Goal: Transaction & Acquisition: Obtain resource

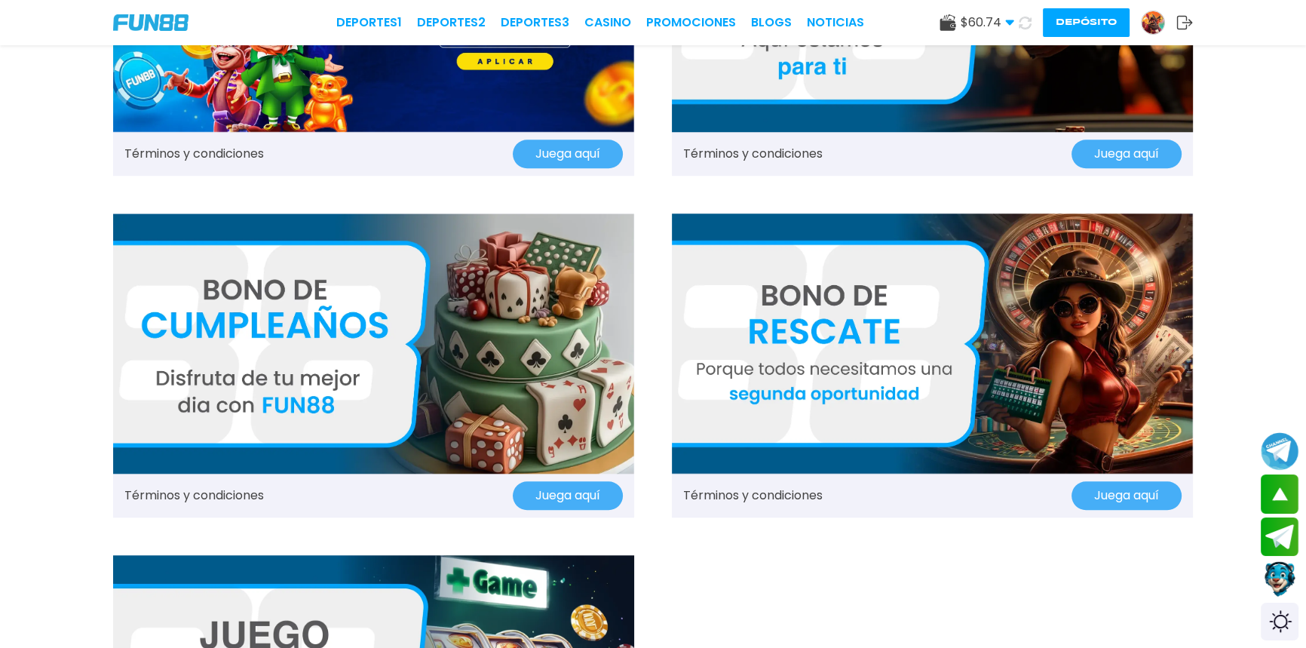
scroll to position [1576, 0]
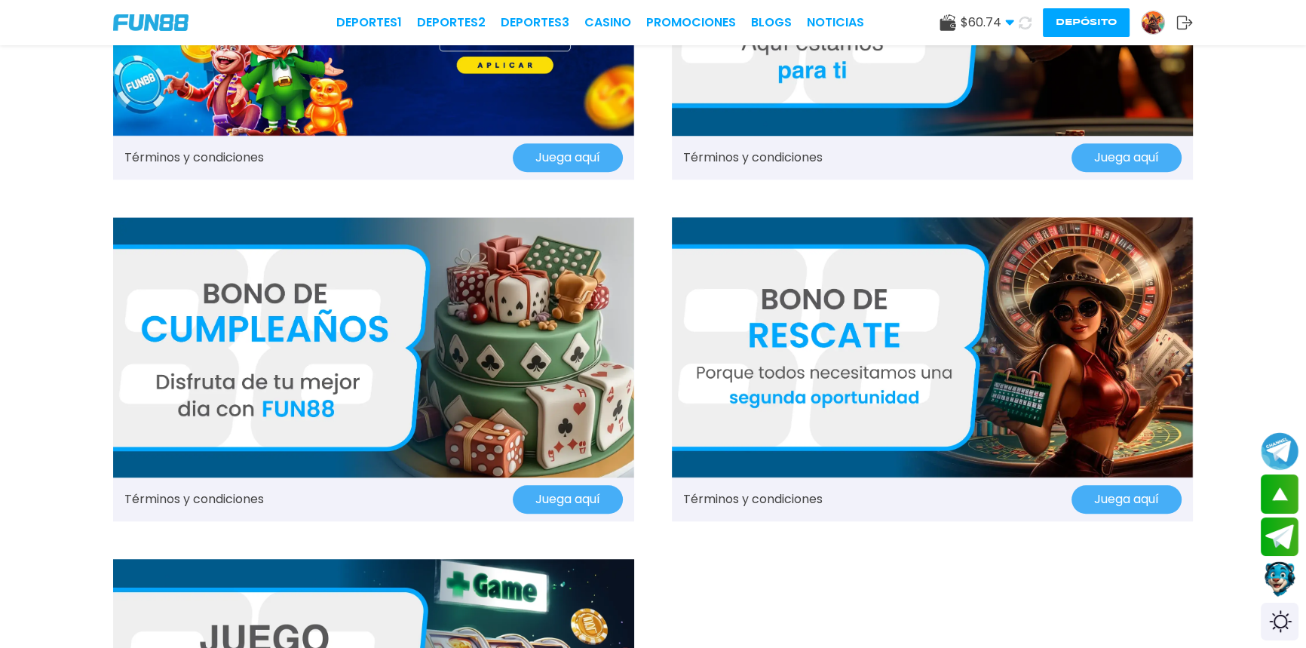
drag, startPoint x: 812, startPoint y: 346, endPoint x: 740, endPoint y: 360, distance: 73.8
click at [740, 360] on img at bounding box center [932, 347] width 521 height 261
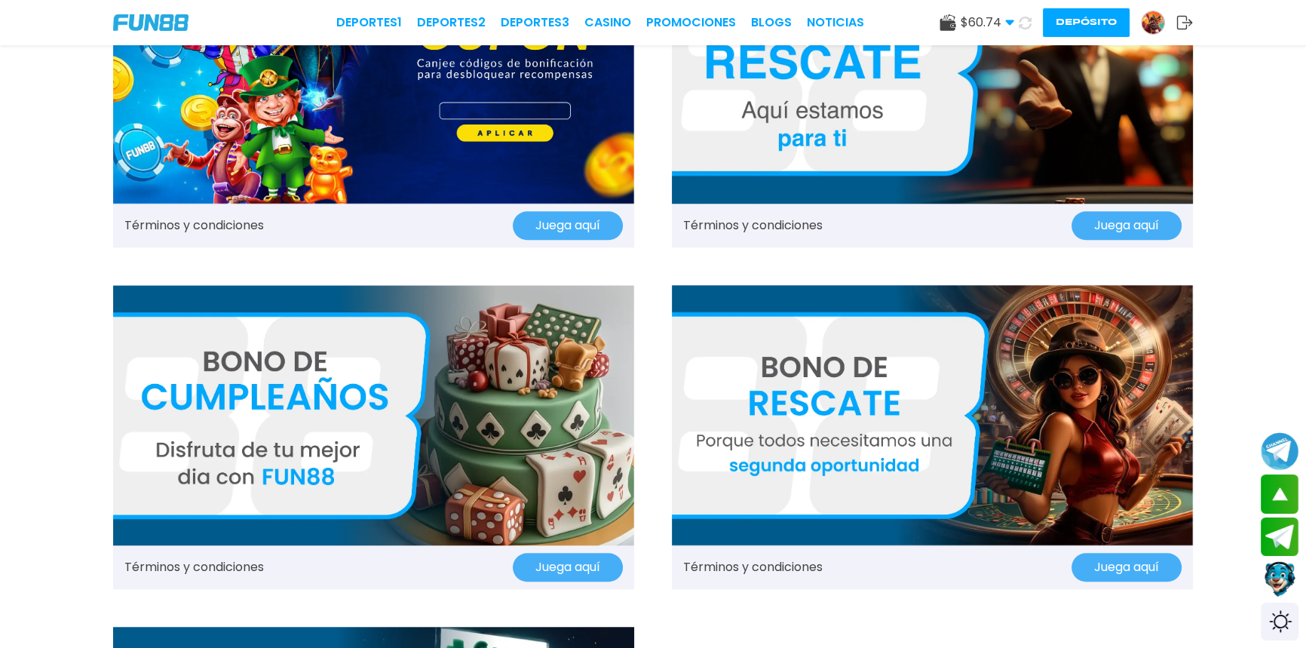
scroll to position [1508, 0]
click at [743, 109] on img at bounding box center [932, 73] width 521 height 261
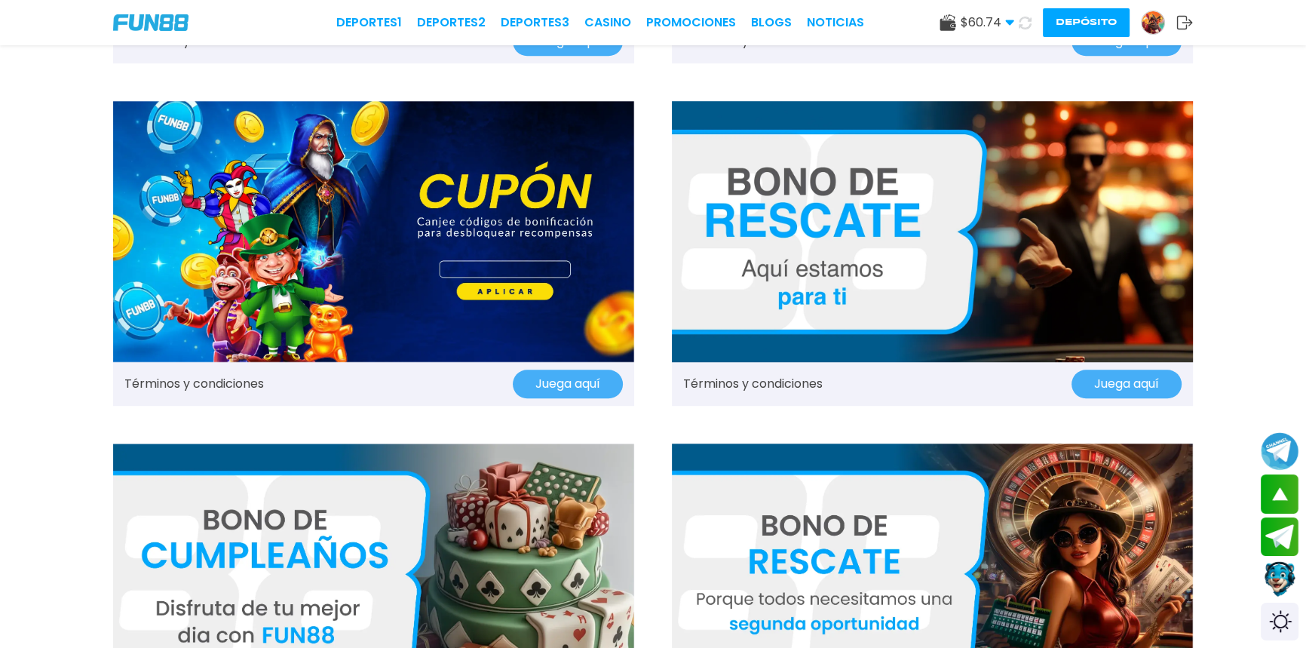
scroll to position [1371, 0]
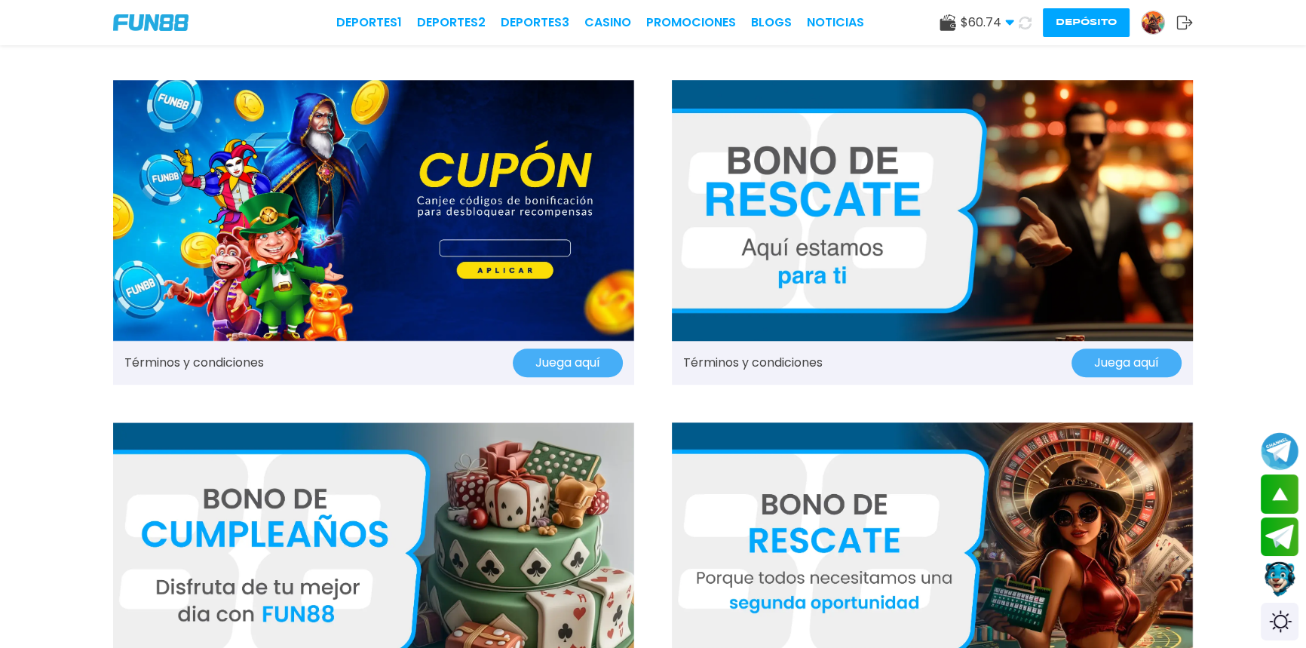
click at [813, 524] on img at bounding box center [932, 552] width 521 height 261
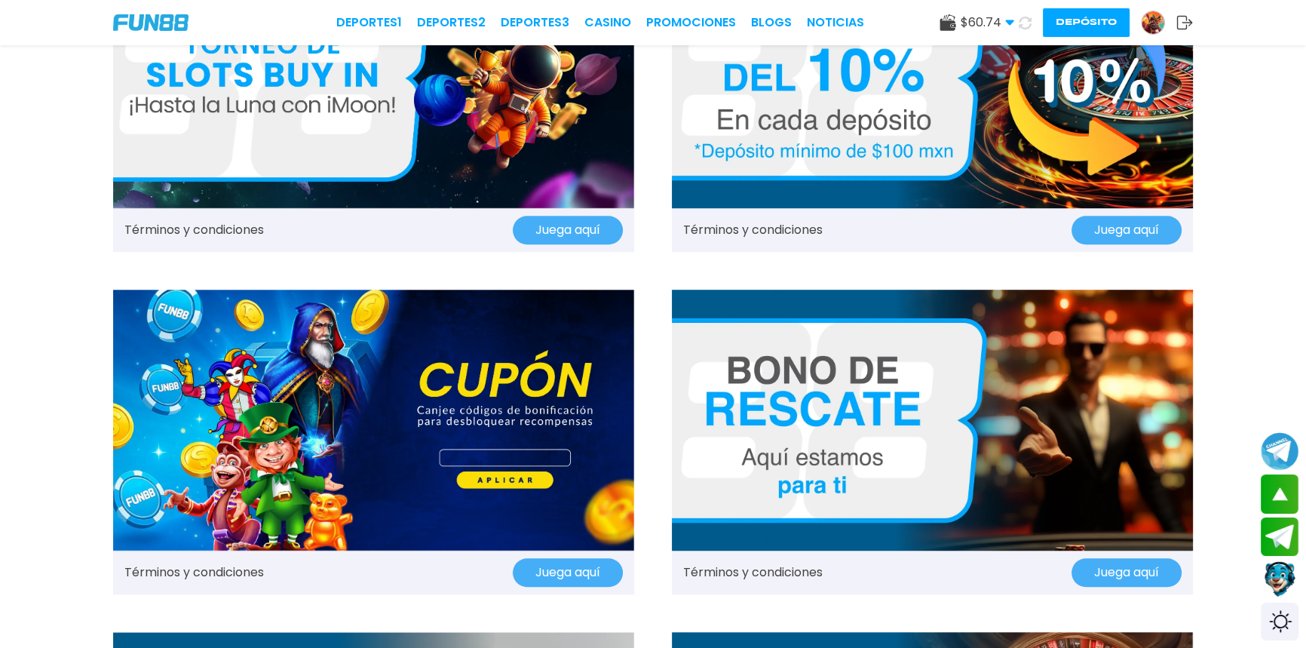
scroll to position [1165, 0]
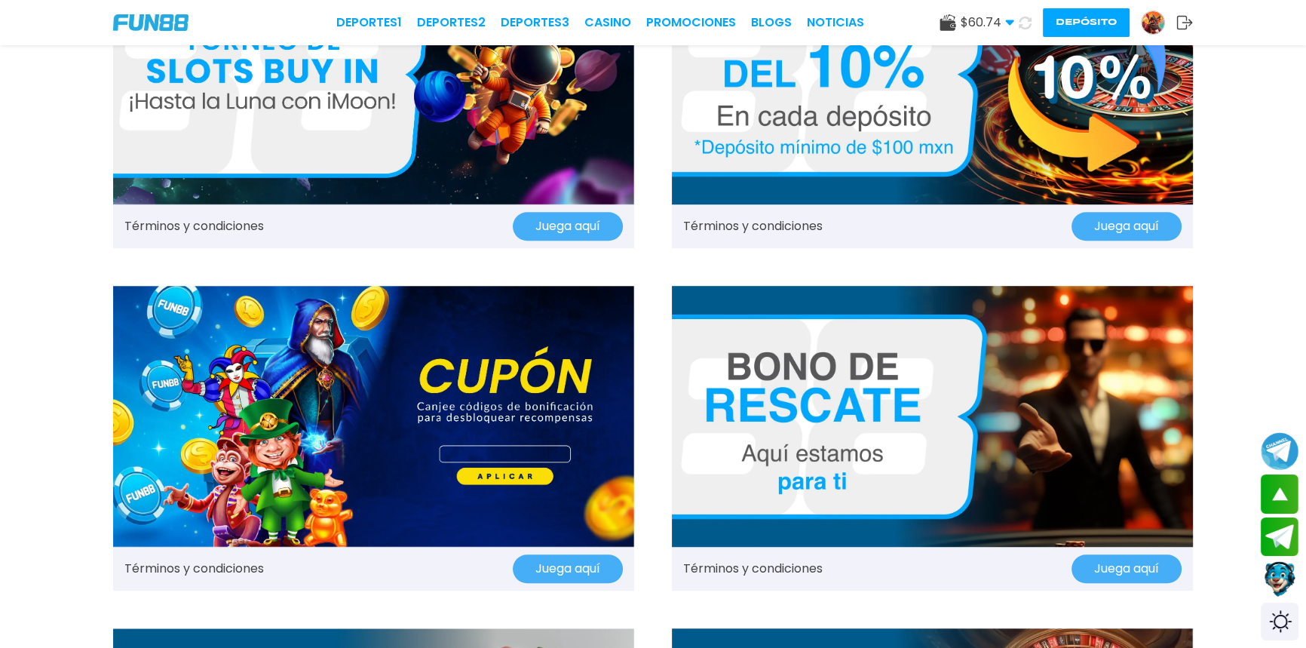
click at [805, 400] on img at bounding box center [932, 416] width 521 height 261
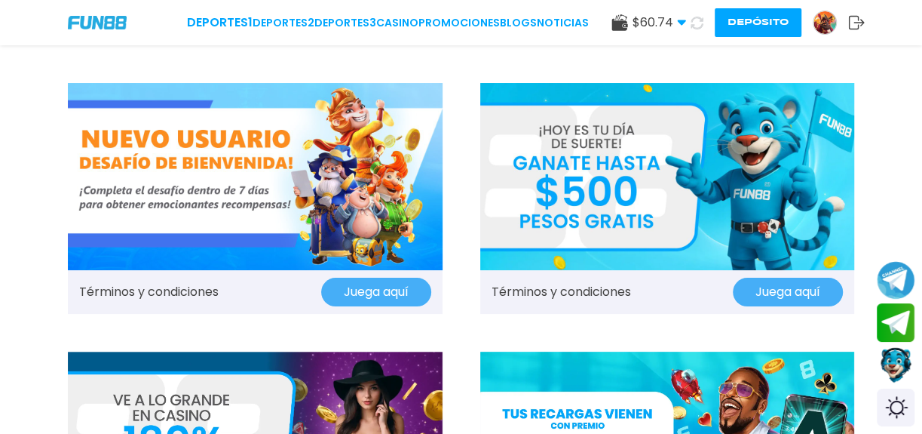
click at [737, 27] on button "Depósito" at bounding box center [758, 22] width 87 height 29
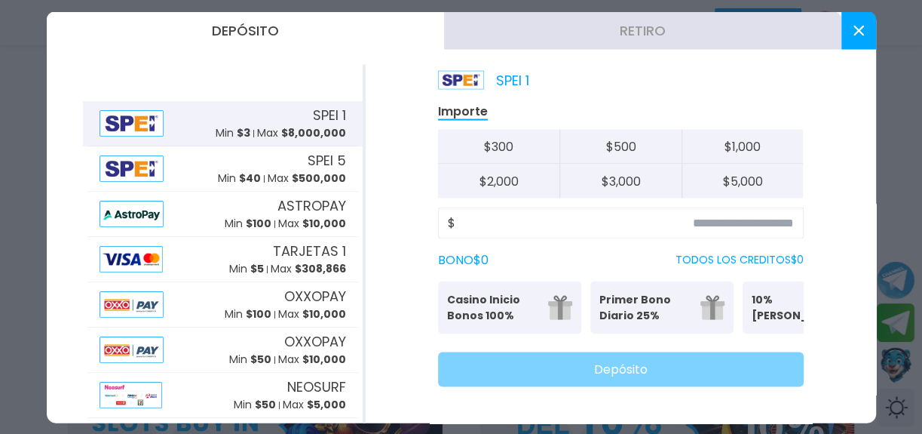
scroll to position [411, 0]
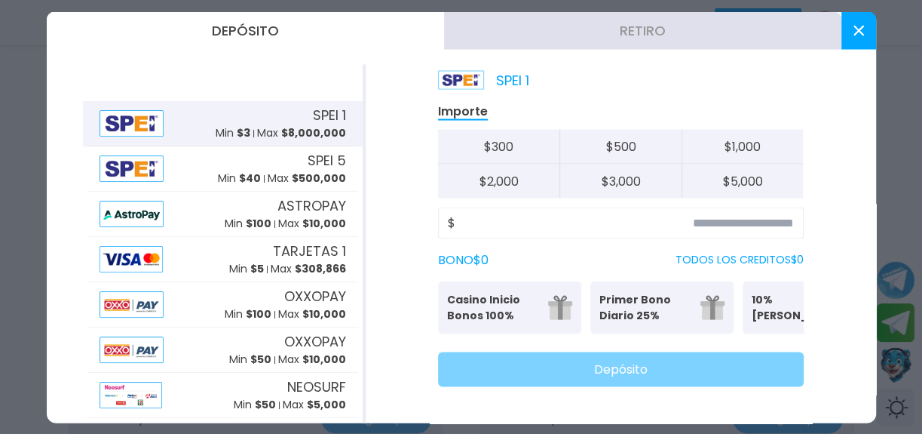
click at [663, 32] on button "Retiro" at bounding box center [642, 30] width 397 height 38
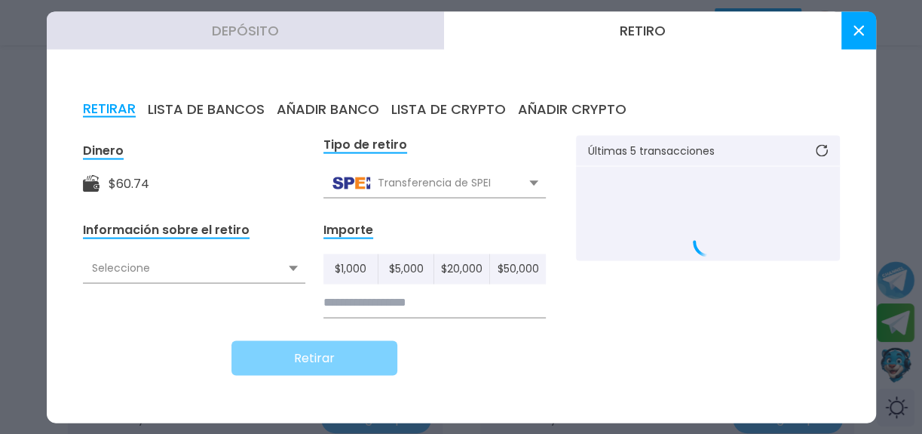
click at [319, 203] on form "Dinero $ 60.74 Tipo de retiro Transferencia de SPEI Transferencia de SPEI Trans…" at bounding box center [314, 255] width 463 height 240
click at [517, 179] on div "Transferencia de SPEI" at bounding box center [434, 182] width 222 height 29
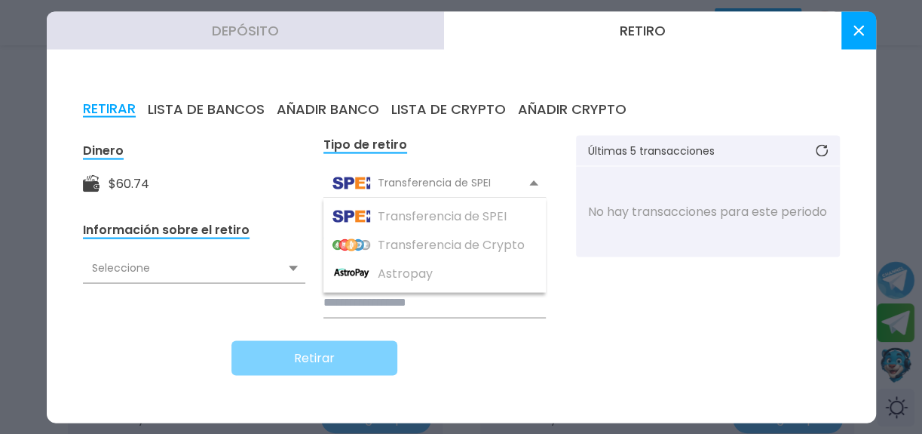
click at [341, 101] on button "AÑADIR BANCO" at bounding box center [328, 108] width 103 height 17
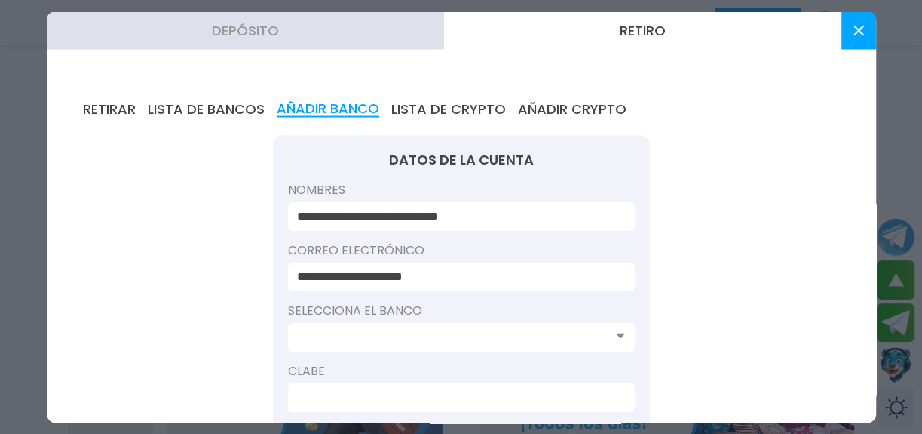
click at [376, 338] on input at bounding box center [457, 336] width 320 height 18
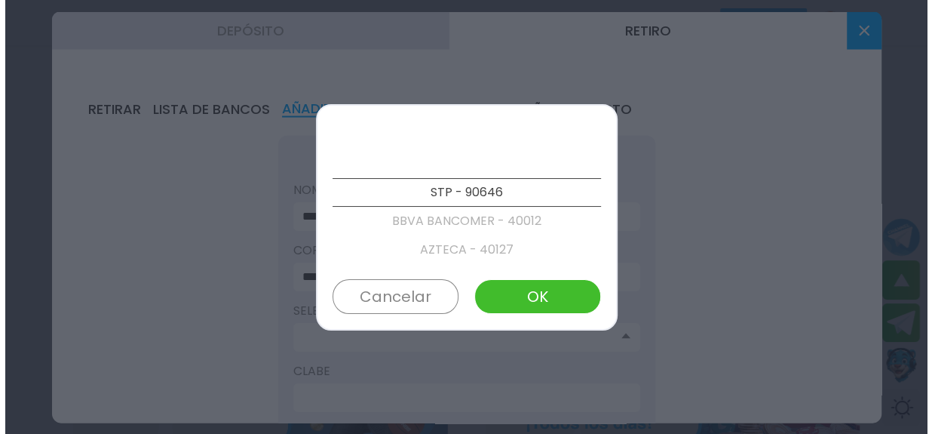
scroll to position [345, 0]
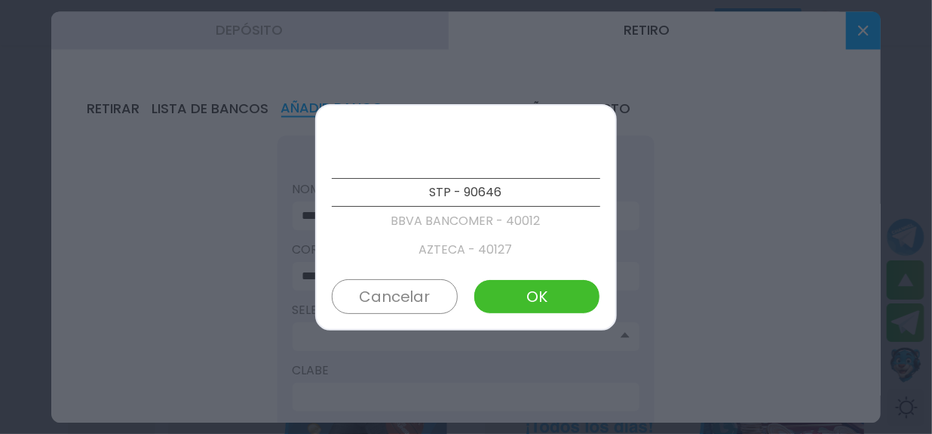
drag, startPoint x: 422, startPoint y: 263, endPoint x: 431, endPoint y: 249, distance: 16.6
drag, startPoint x: 431, startPoint y: 249, endPoint x: 811, endPoint y: 230, distance: 381.3
click at [826, 225] on div at bounding box center [466, 217] width 932 height 434
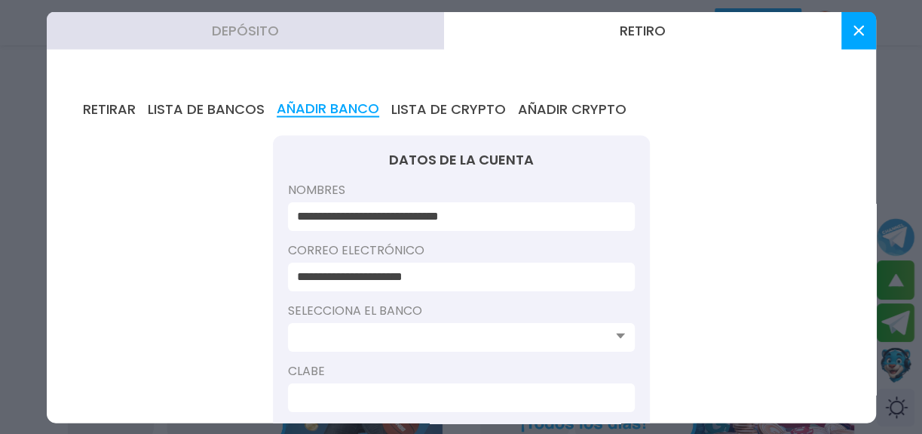
scroll to position [91, 0]
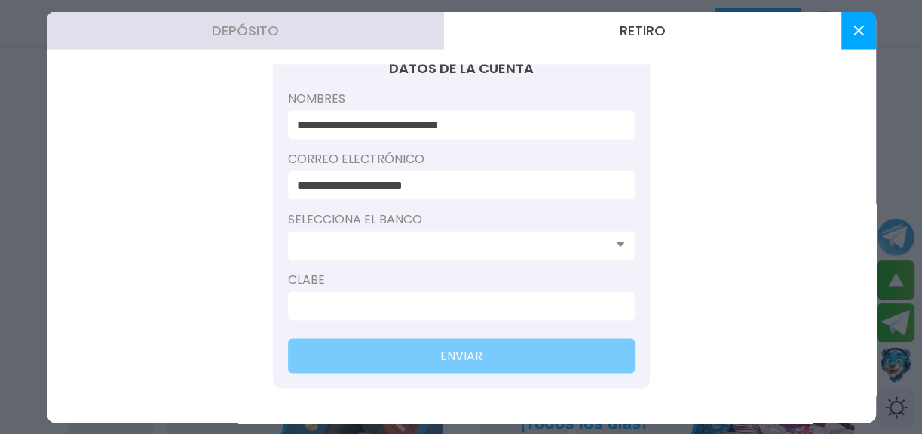
drag, startPoint x: 550, startPoint y: 267, endPoint x: 633, endPoint y: 30, distance: 250.6
click at [633, 30] on button "Retiro" at bounding box center [642, 30] width 397 height 38
click at [613, 239] on div at bounding box center [461, 245] width 347 height 29
click at [416, 249] on input at bounding box center [457, 245] width 320 height 18
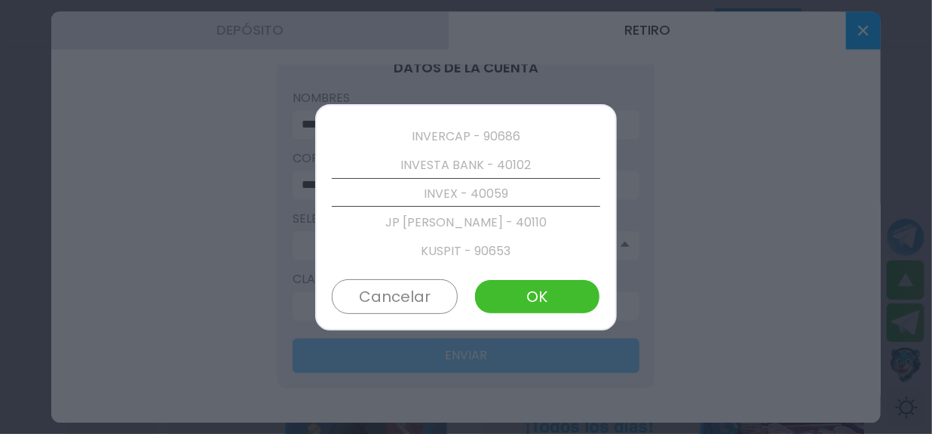
scroll to position [2263, 0]
click at [436, 196] on p "INVEX - 40059" at bounding box center [466, 193] width 268 height 29
